Goal: Communication & Community: Answer question/provide support

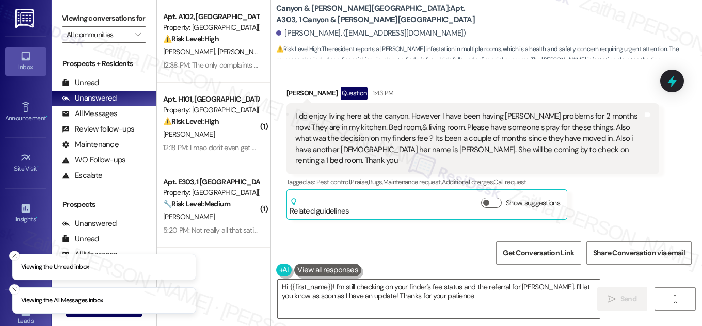
type textarea "Hi {{first_name}}! I'm still checking on your finder's fee status and the refer…"
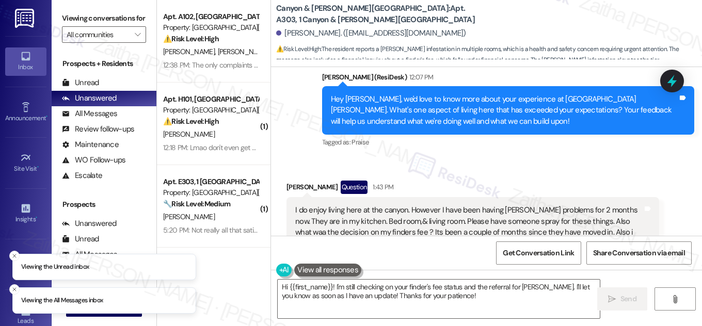
scroll to position [1404, 0]
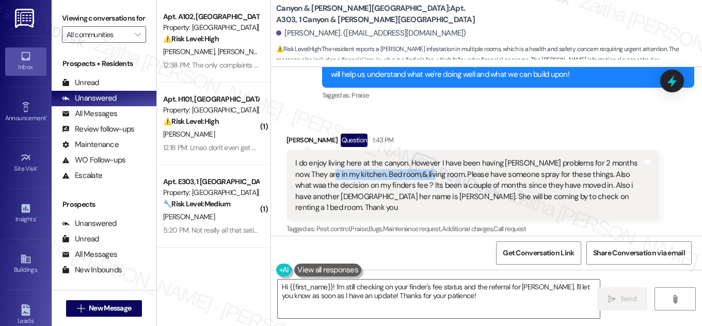
drag, startPoint x: 311, startPoint y: 173, endPoint x: 413, endPoint y: 175, distance: 101.7
click at [413, 175] on div "I do enjoy living here at the canyon. However I have been having roach problems…" at bounding box center [468, 185] width 347 height 55
copy div "kitchen. Bed room,& living room"
drag, startPoint x: 282, startPoint y: 138, endPoint x: 321, endPoint y: 136, distance: 38.3
click at [321, 136] on div "Received via SMS Ricky Taylor Question 1:43 PM I do enjoy living here at the ca…" at bounding box center [473, 200] width 388 height 149
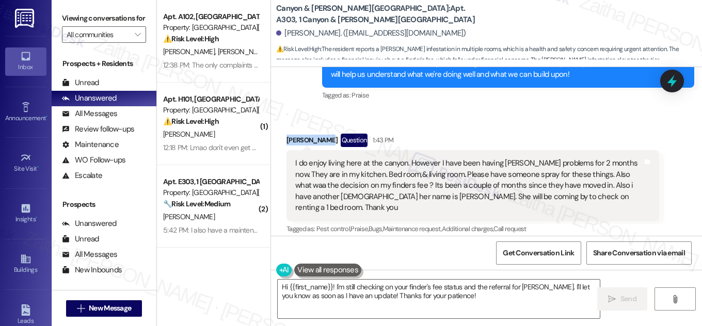
copy div "[PERSON_NAME]"
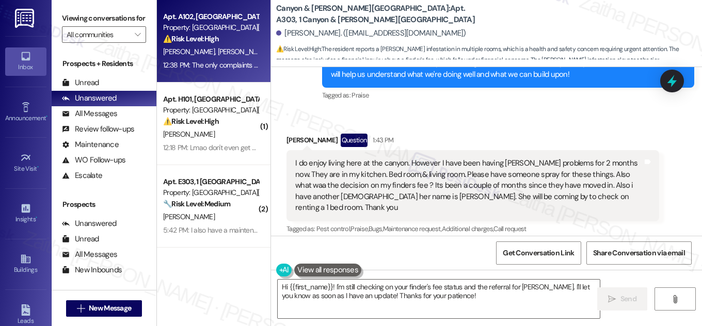
click at [232, 44] on div "⚠️ Risk Level: High The resident is expressing financial concerns regarding ren…" at bounding box center [211, 39] width 96 height 11
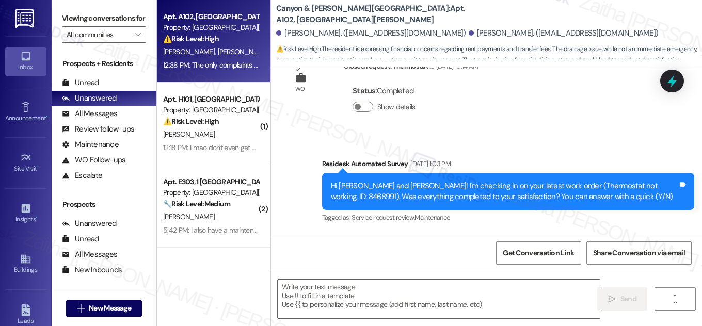
type textarea "Fetching suggested responses. Please feel free to read through the conversation…"
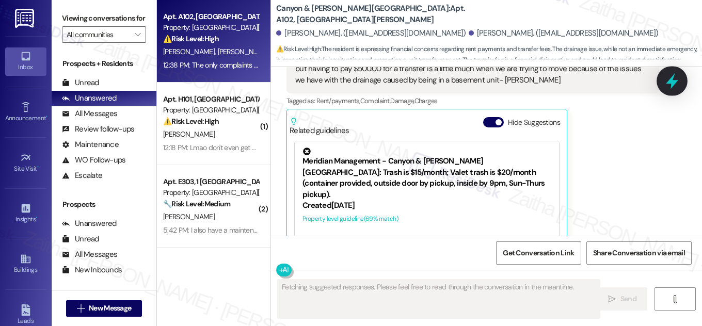
scroll to position [4388, 0]
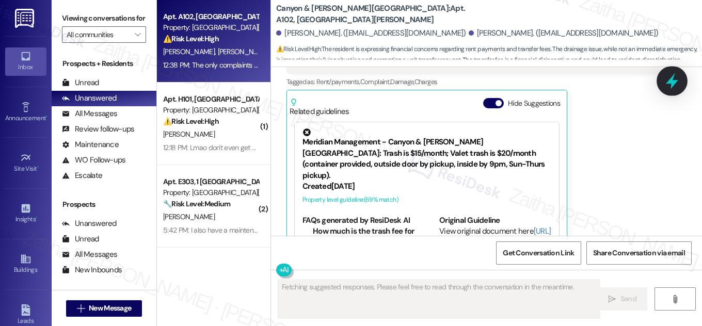
click at [663, 78] on div at bounding box center [672, 80] width 31 height 29
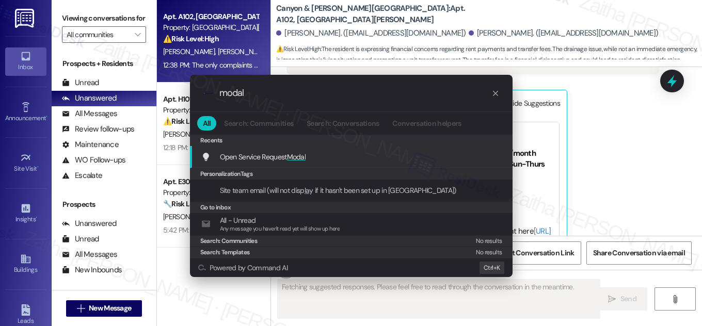
type input "modal"
click at [299, 155] on span "Modal" at bounding box center [296, 156] width 19 height 9
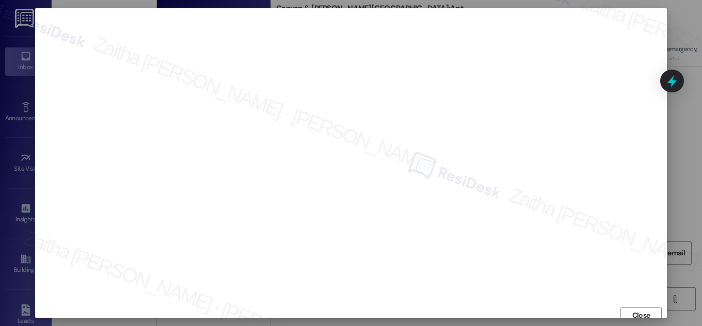
scroll to position [6, 0]
type textarea "Hi {{first_name}}, thanks for reaching out! I understand your concerns about ma…"
click at [643, 314] on span "Close" at bounding box center [641, 310] width 18 height 11
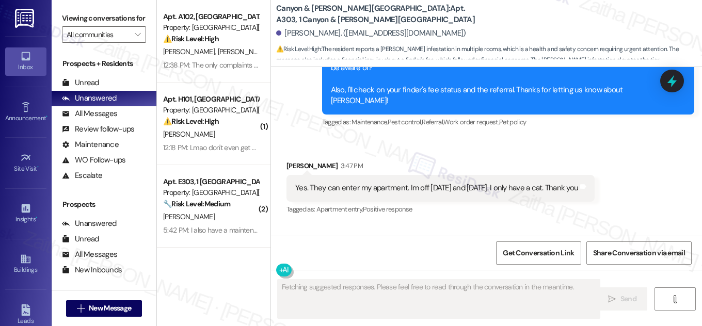
scroll to position [1748, 0]
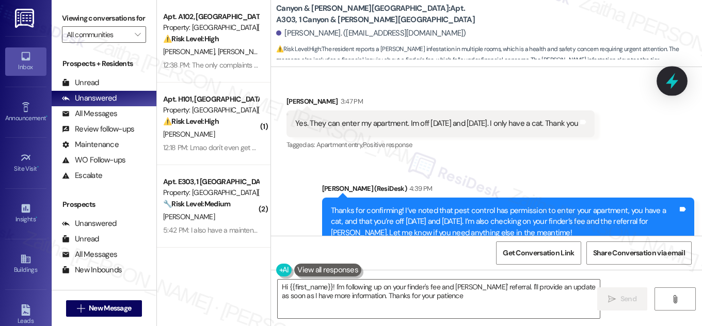
type textarea "Hi {{first_name}}! I'm following up on your finder's fee and Linda Jenkins' ref…"
click at [672, 85] on icon at bounding box center [672, 81] width 12 height 16
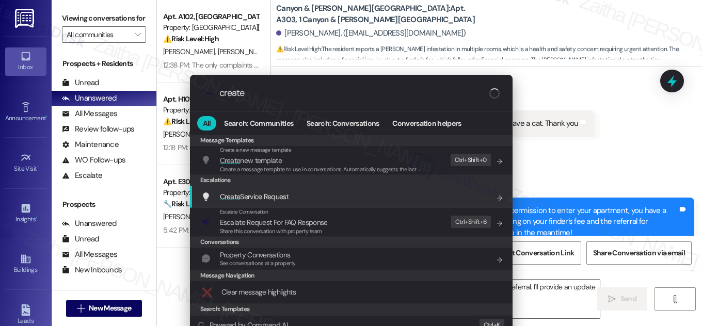
type input "create"
click at [260, 196] on span "Create Service Request" at bounding box center [254, 196] width 69 height 9
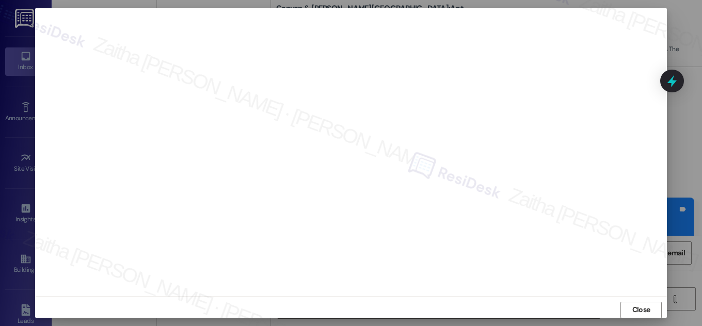
scroll to position [11, 0]
click at [626, 308] on button "Close" at bounding box center [641, 305] width 41 height 17
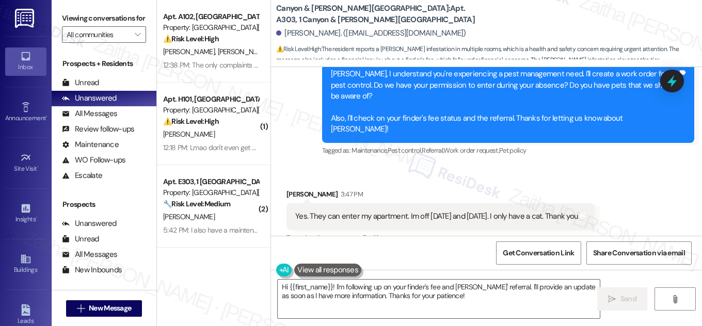
scroll to position [1748, 0]
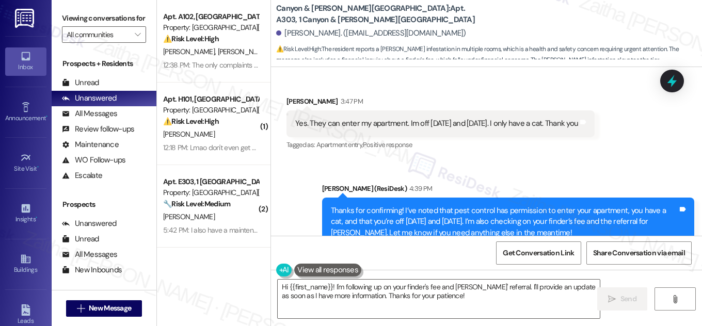
click at [667, 83] on icon at bounding box center [671, 81] width 9 height 12
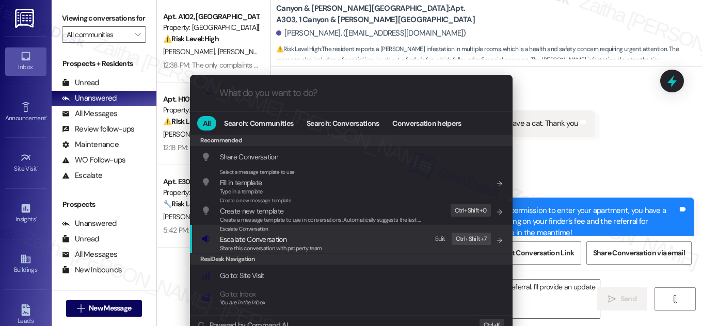
click at [256, 242] on span "Escalate Conversation" at bounding box center [253, 239] width 67 height 9
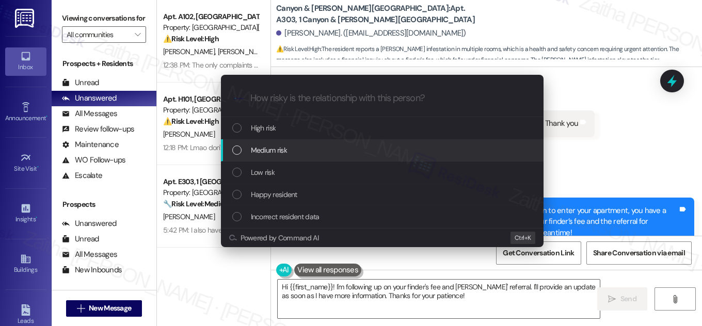
click at [273, 146] on span "Medium risk" at bounding box center [269, 150] width 36 height 11
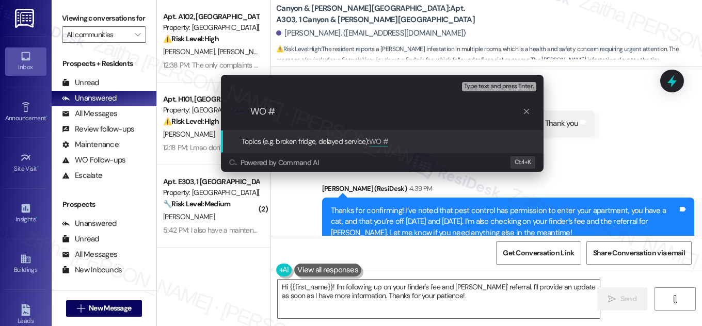
paste input "8490274"
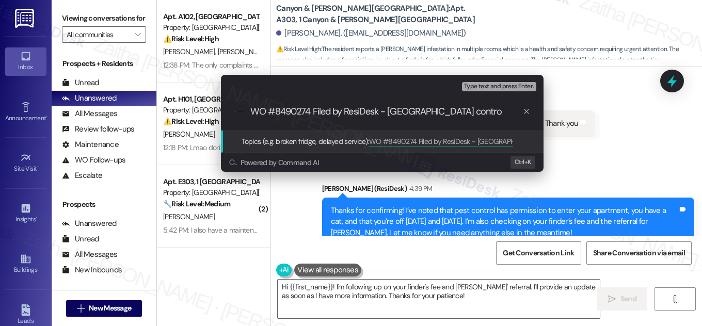
type input "WO #8490274 Filed by ResiDesk - Pest control"
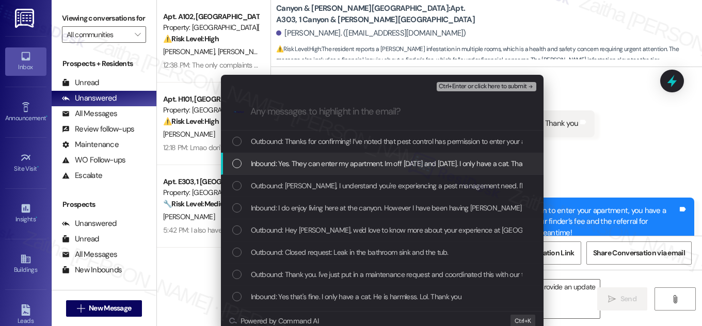
click at [232, 166] on div "List of options" at bounding box center [236, 163] width 9 height 9
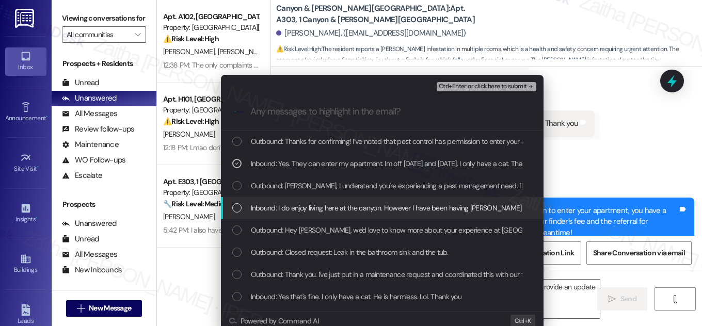
click at [237, 206] on div "List of options" at bounding box center [236, 207] width 9 height 9
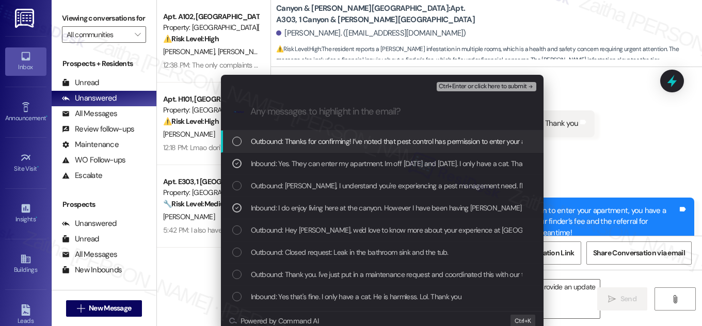
click at [469, 87] on span "Ctrl+Enter or click here to submit" at bounding box center [483, 86] width 88 height 7
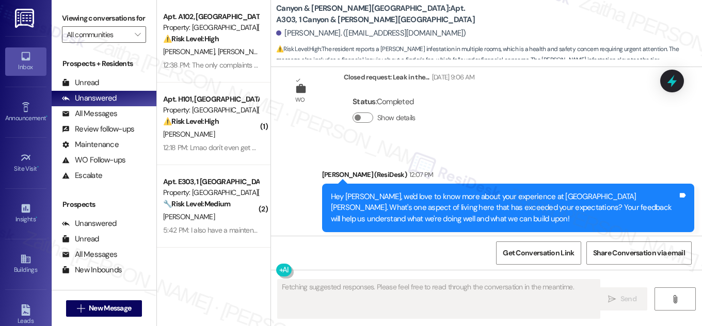
scroll to position [1639, 0]
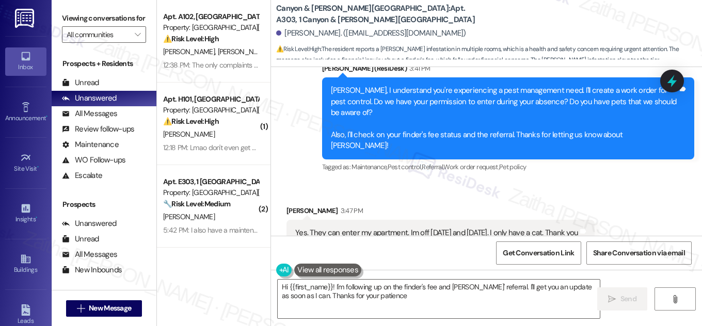
type textarea "Hi {{first_name}}! I'm following up on the finder's fee and Linda Jenkins' refe…"
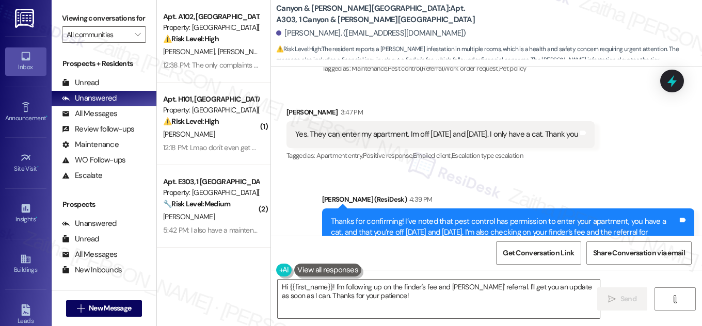
scroll to position [1748, 0]
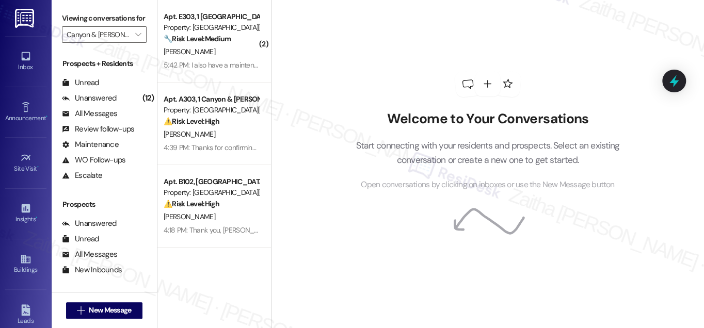
scroll to position [135, 0]
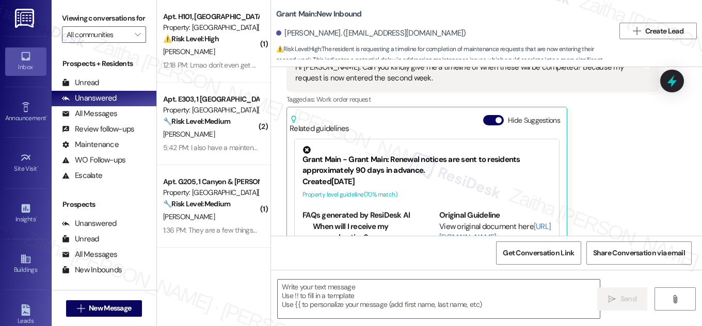
scroll to position [999, 0]
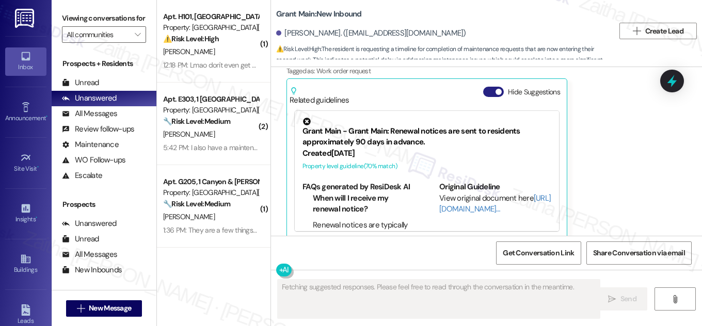
click at [487, 87] on button "Hide Suggestions" at bounding box center [493, 92] width 21 height 10
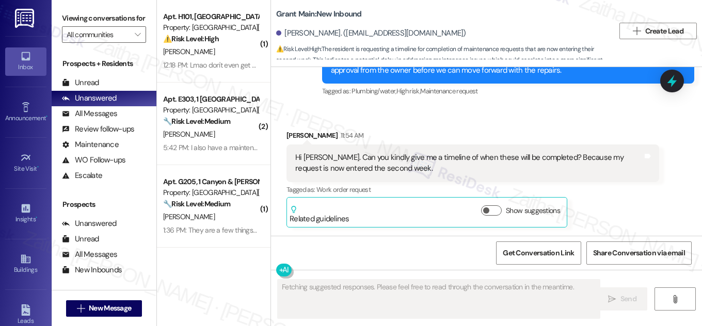
scroll to position [868, 0]
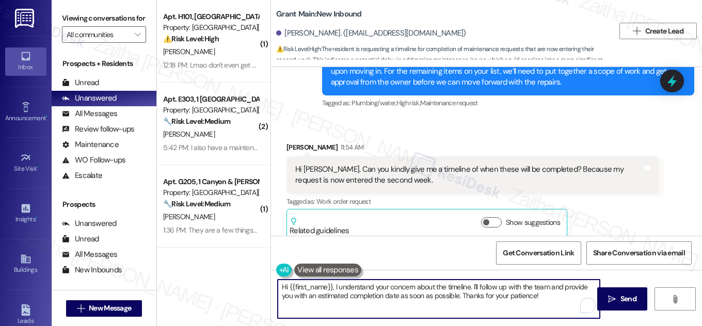
drag, startPoint x: 332, startPoint y: 287, endPoint x: 279, endPoint y: 286, distance: 52.7
click at [278, 286] on textarea "Hi {{first_name}}, I understand your concern about the timeline. I'll follow up…" at bounding box center [439, 299] width 322 height 39
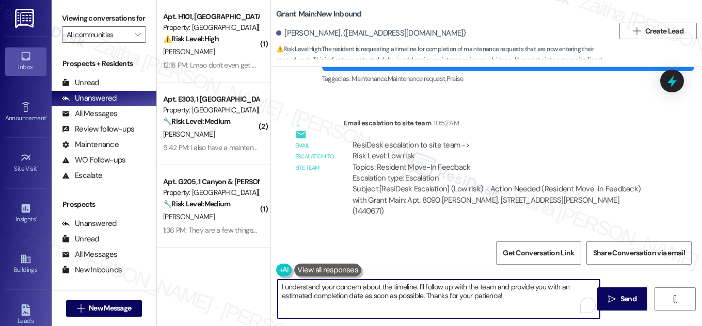
scroll to position [493, 0]
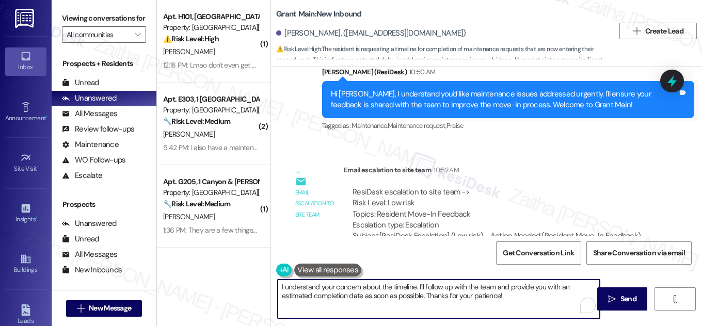
click at [405, 295] on textarea "I understand your concern about the timeline. I'll follow up with the team and …" at bounding box center [439, 299] width 322 height 39
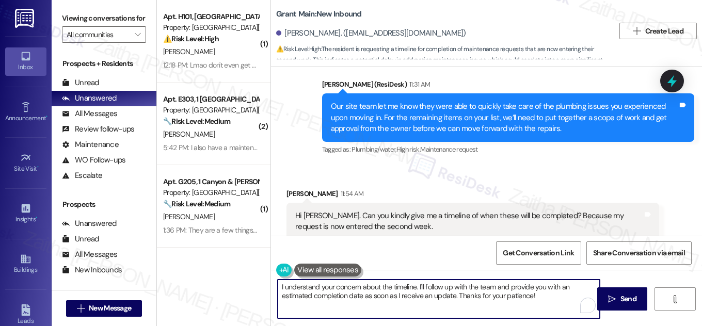
scroll to position [868, 0]
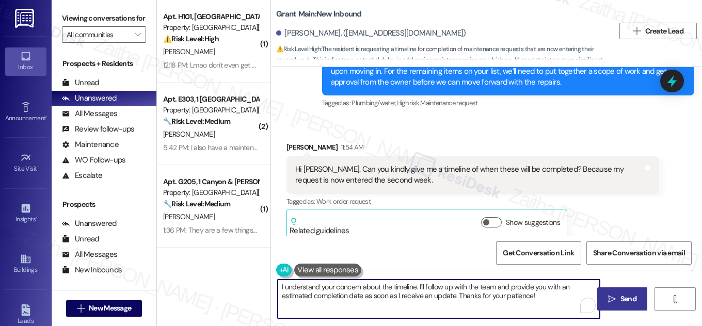
type textarea "I understand your concern about the timeline. I'll follow up with the team and …"
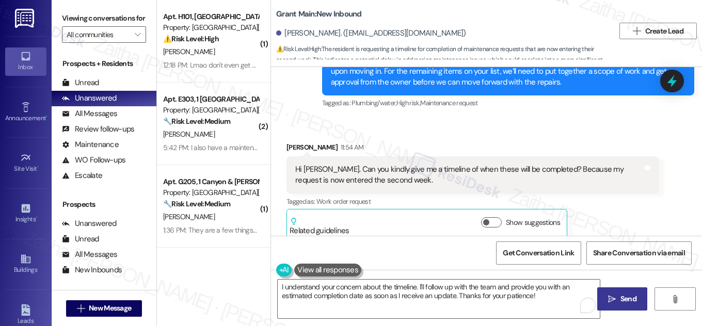
click at [621, 299] on span "Send" at bounding box center [629, 299] width 16 height 11
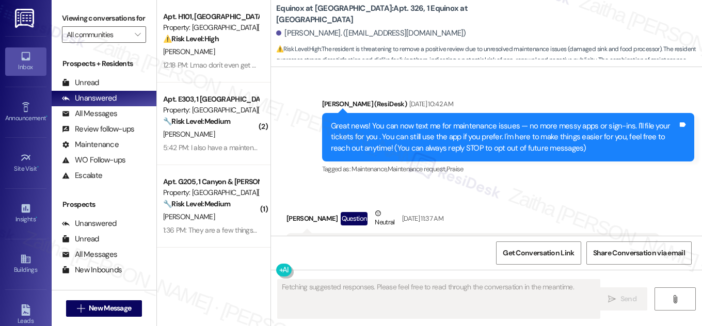
scroll to position [17975, 0]
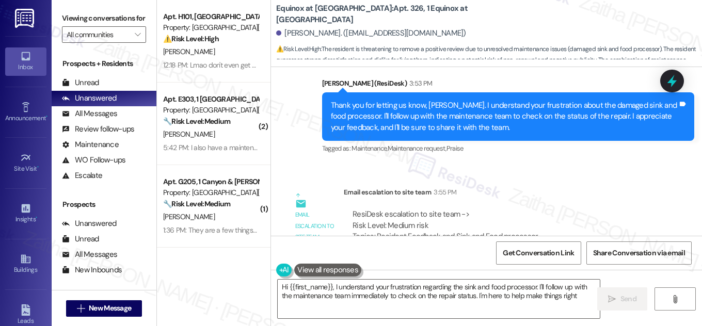
type textarea "Hi {{first_name}}, I understand your frustration regarding the sink and food pr…"
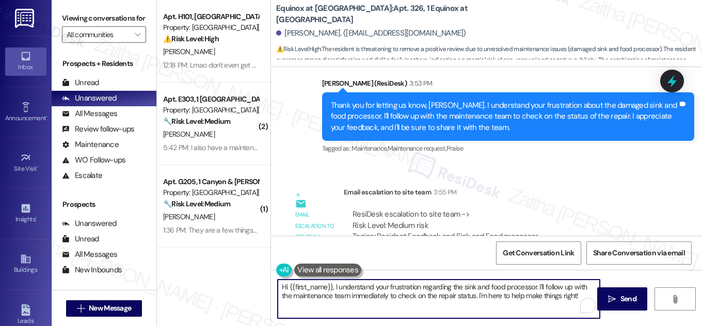
drag, startPoint x: 278, startPoint y: 290, endPoint x: 570, endPoint y: 298, distance: 292.8
click at [570, 298] on textarea "Hi {{first_name}}, I understand your frustration regarding the sink and food pr…" at bounding box center [439, 299] width 322 height 39
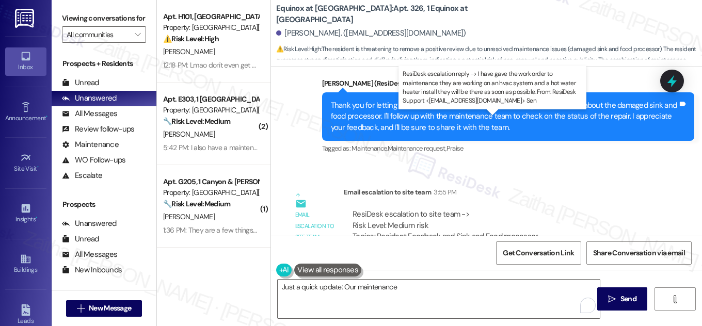
drag, startPoint x: 341, startPoint y: 132, endPoint x: 533, endPoint y: 137, distance: 192.1
copy div "reply ResiDesk Escalation - Reply From Site Team 4:00 PM ResiDesk escalation re…"
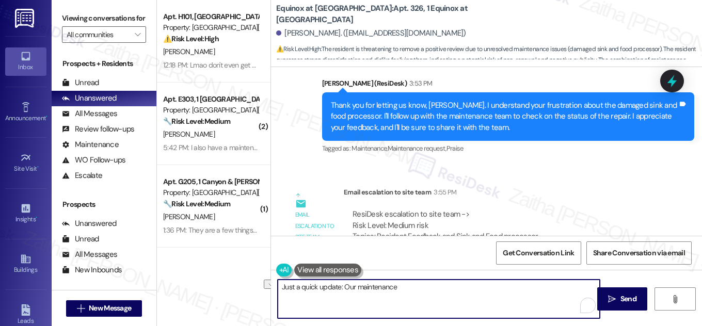
drag, startPoint x: 407, startPoint y: 287, endPoint x: 345, endPoint y: 295, distance: 62.5
click at [255, 290] on div "Apt. H101, 1 Canyon & Knox Landing Property: Canyon & Knox Landing ⚠️ Risk Leve…" at bounding box center [429, 163] width 545 height 326
click at [416, 287] on textarea "Just a quick update: Our maintenance" at bounding box center [439, 299] width 322 height 39
drag, startPoint x: 342, startPoint y: 285, endPoint x: 428, endPoint y: 285, distance: 85.7
click at [428, 285] on textarea "Just a quick update: Our maintenance" at bounding box center [439, 299] width 322 height 39
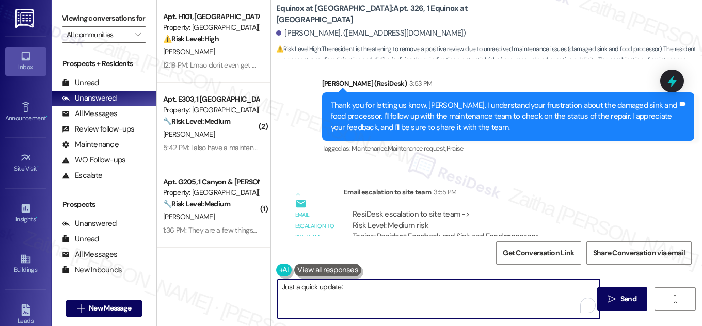
paste textarea "The site team let me know that maintenance has your work order and is currently…"
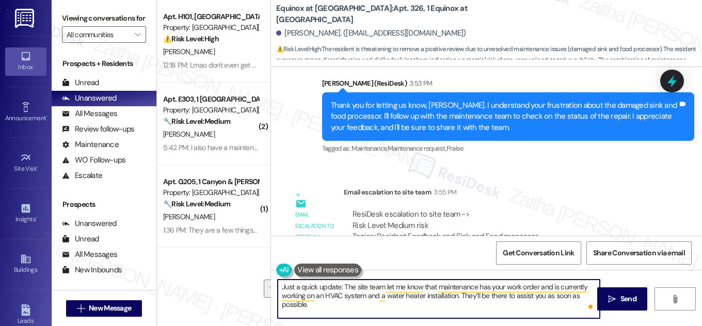
drag, startPoint x: 512, startPoint y: 295, endPoint x: 517, endPoint y: 303, distance: 9.3
click at [517, 304] on textarea "Just a quick update: The site team let me know that maintenance has your work o…" at bounding box center [439, 299] width 322 height 39
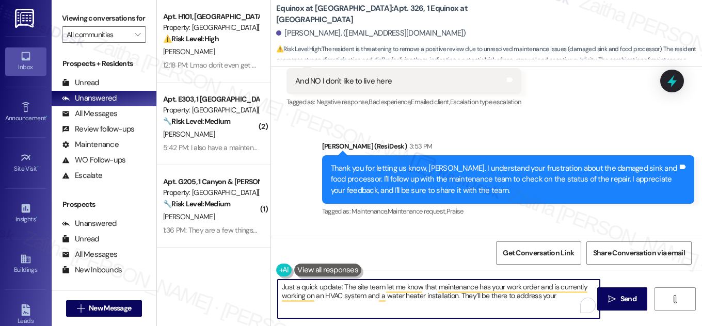
scroll to position [17928, 0]
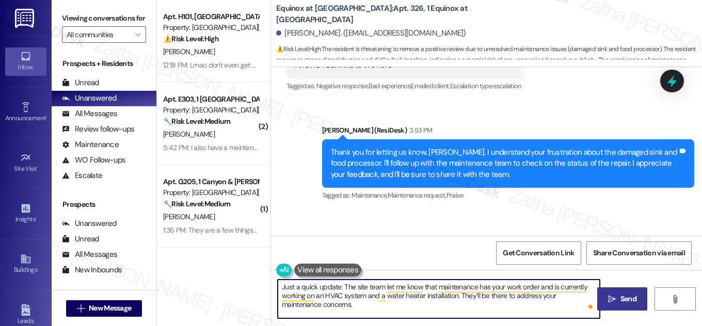
type textarea "Just a quick update: The site team let me know that maintenance has your work o…"
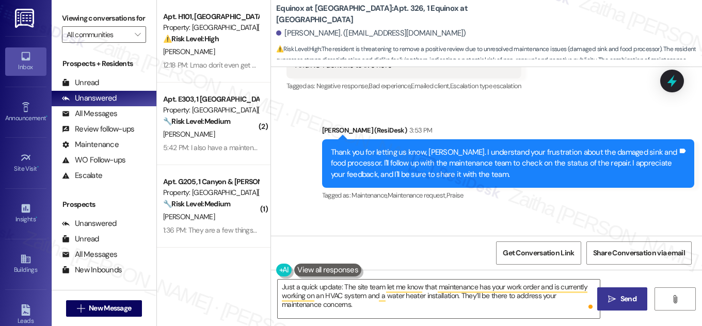
click at [618, 296] on span "Send" at bounding box center [628, 299] width 20 height 11
